Goal: Transaction & Acquisition: Book appointment/travel/reservation

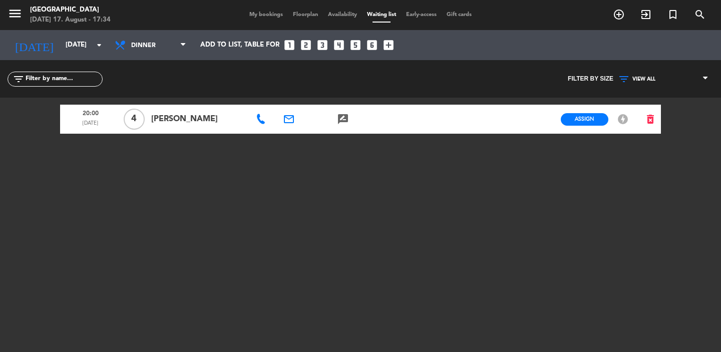
click at [268, 16] on span "My bookings" at bounding box center [266, 15] width 44 height 6
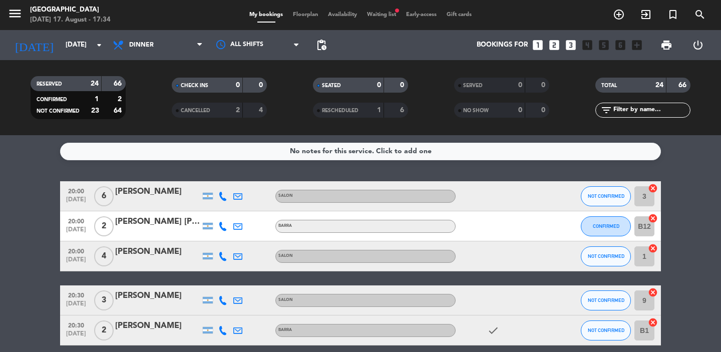
click at [305, 16] on span "Floorplan" at bounding box center [305, 15] width 35 height 6
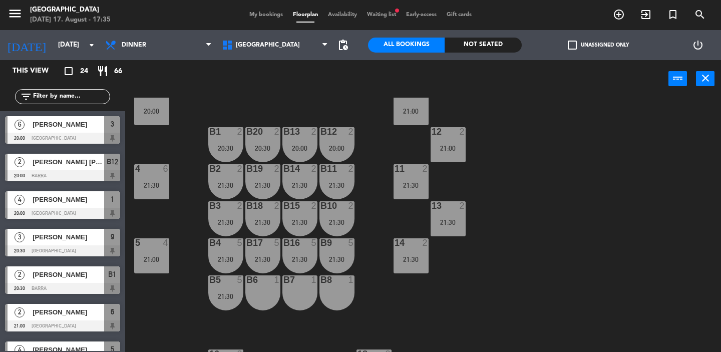
scroll to position [132, 0]
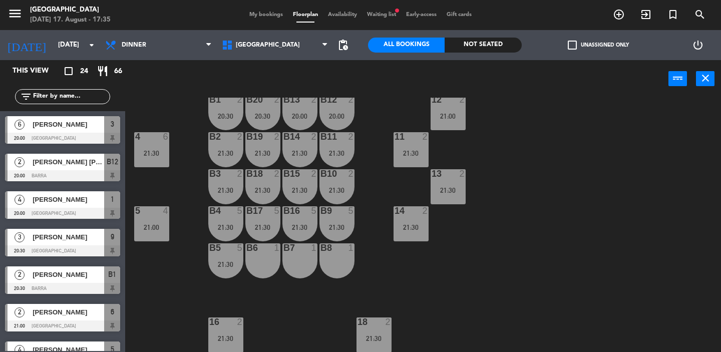
click at [274, 251] on div "1" at bounding box center [277, 247] width 6 height 9
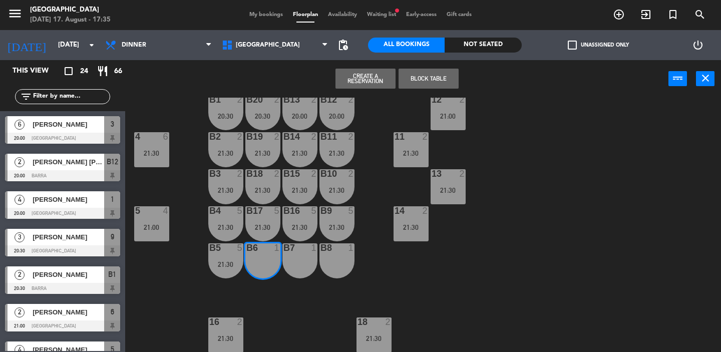
click at [376, 77] on button "Create a Reservation" at bounding box center [366, 79] width 60 height 20
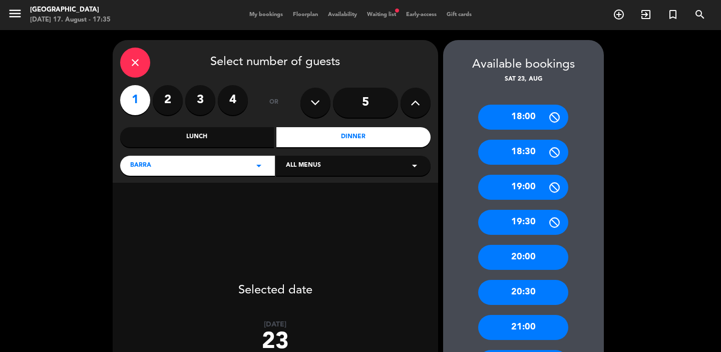
click at [205, 98] on label "3" at bounding box center [200, 100] width 30 height 30
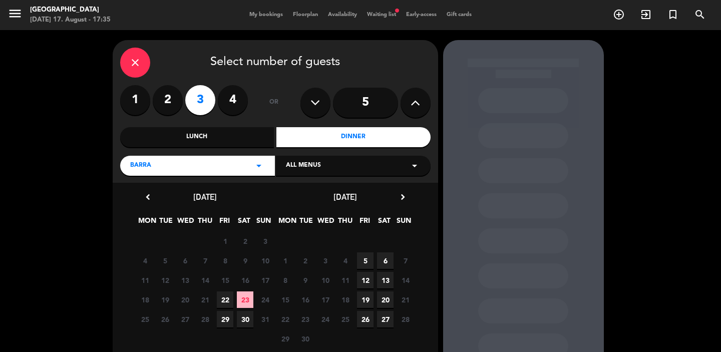
click at [399, 136] on div "Dinner" at bounding box center [353, 137] width 154 height 20
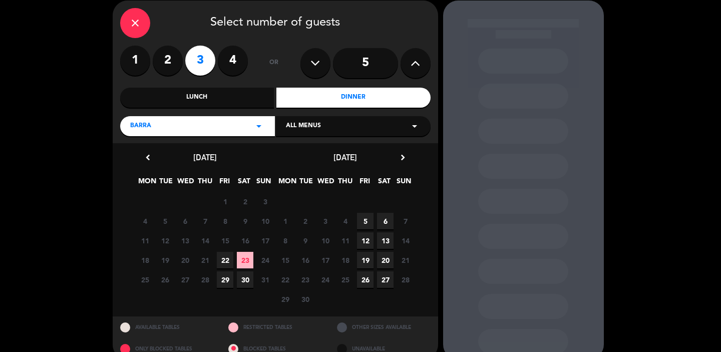
scroll to position [57, 0]
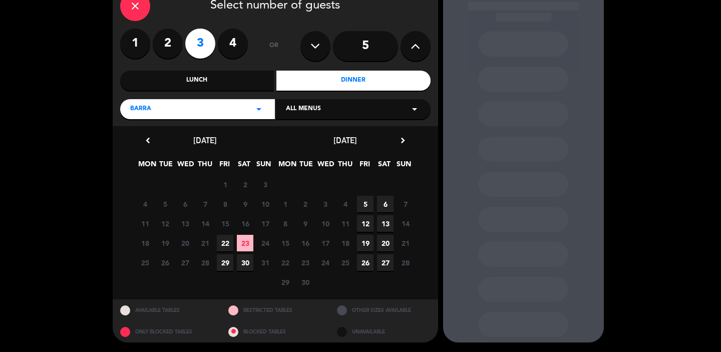
click at [319, 85] on div "Dinner" at bounding box center [353, 81] width 154 height 20
click at [247, 245] on span "23" at bounding box center [245, 243] width 17 height 17
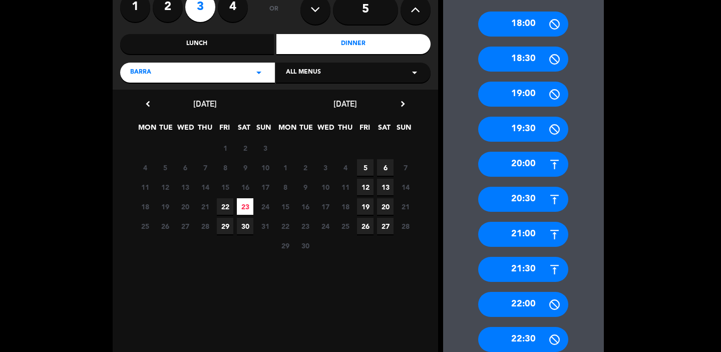
scroll to position [226, 0]
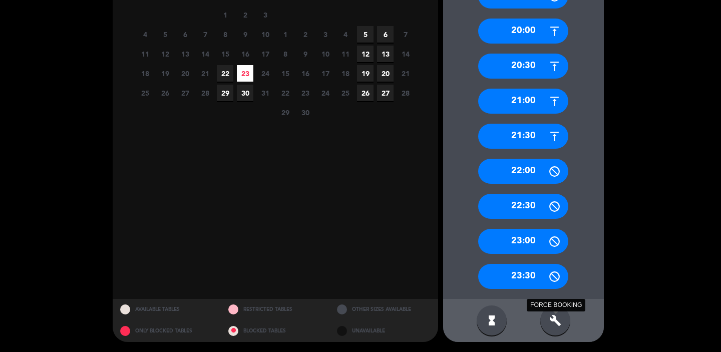
click at [554, 318] on icon "build" at bounding box center [555, 320] width 12 height 12
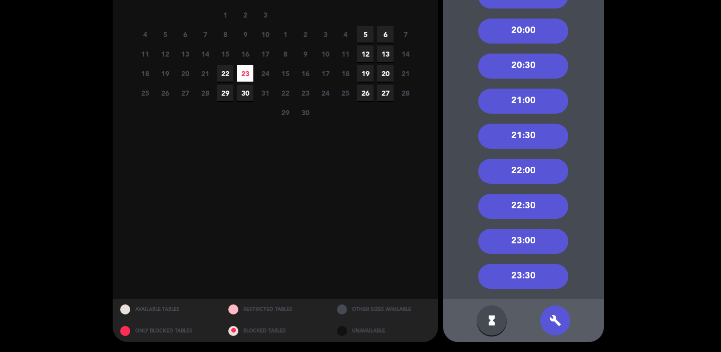
click at [525, 102] on div "21:00" at bounding box center [523, 101] width 90 height 25
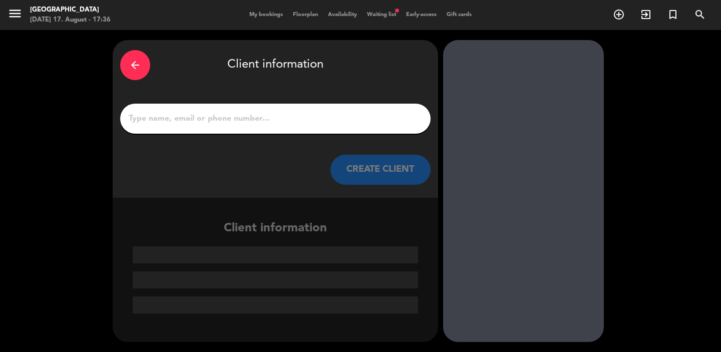
scroll to position [0, 0]
click at [310, 119] on input "1" at bounding box center [275, 119] width 295 height 14
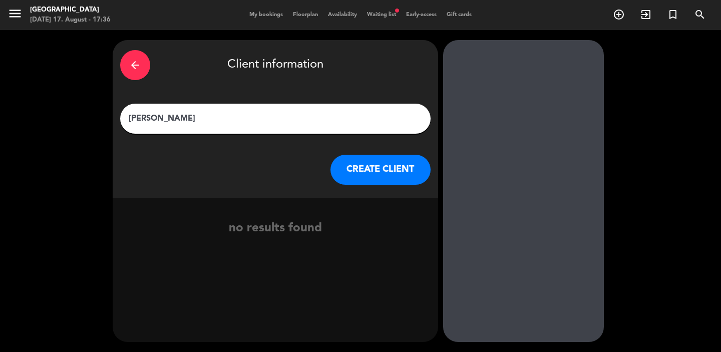
type input "[PERSON_NAME]"
click at [360, 174] on button "CREATE CLIENT" at bounding box center [380, 170] width 100 height 30
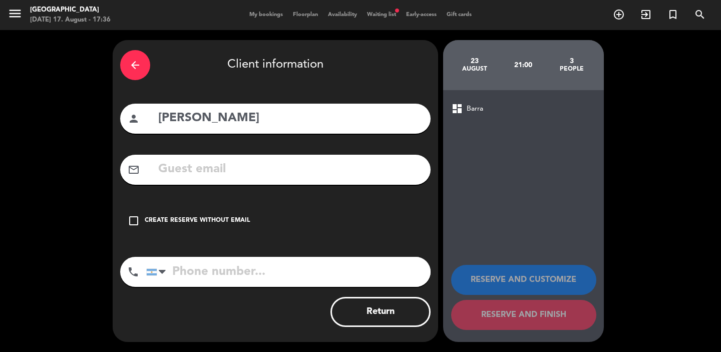
click at [225, 172] on input "text" at bounding box center [290, 169] width 266 height 21
click at [197, 281] on input "tel" at bounding box center [288, 272] width 284 height 30
type input "3437553680"
click at [136, 221] on icon "check_box_outline_blank" at bounding box center [134, 221] width 12 height 12
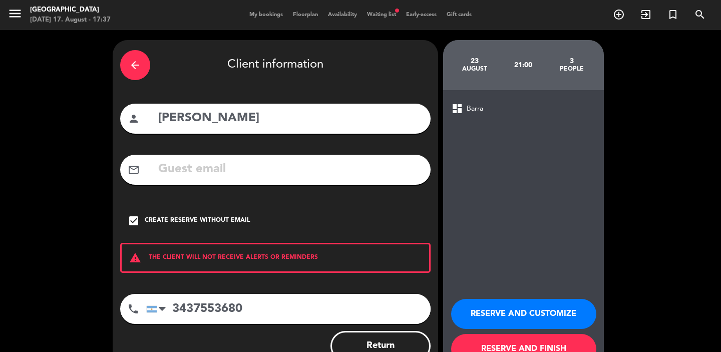
click at [488, 308] on button "RESERVE AND CUSTOMIZE" at bounding box center [523, 314] width 145 height 30
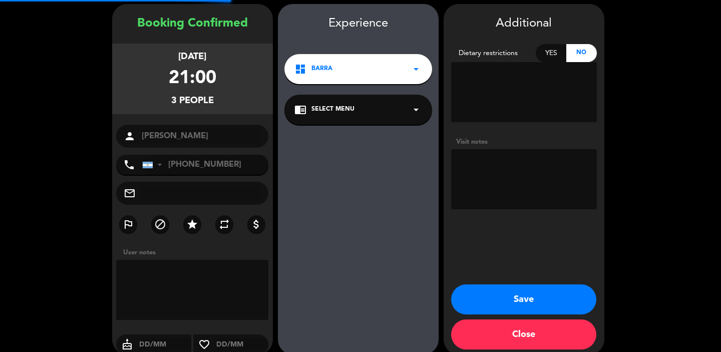
scroll to position [40, 0]
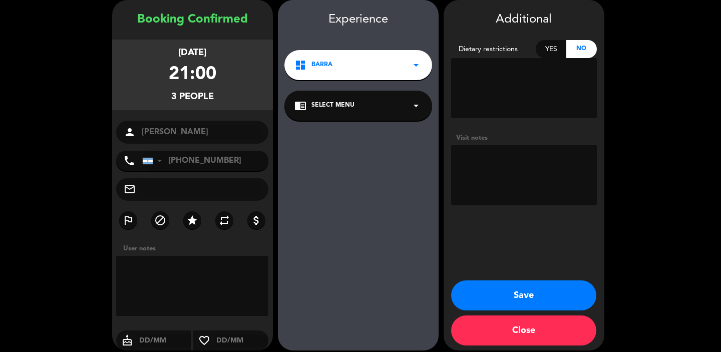
click at [501, 302] on button "Save" at bounding box center [523, 295] width 145 height 30
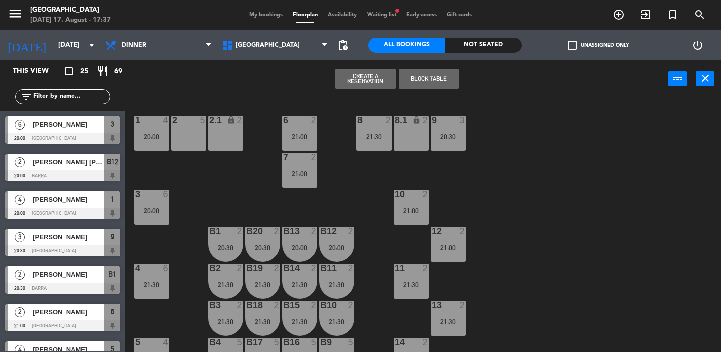
click at [192, 140] on div "2 5" at bounding box center [188, 133] width 35 height 35
click at [194, 134] on div "2 5" at bounding box center [188, 133] width 35 height 35
